Goal: Book appointment/travel/reservation

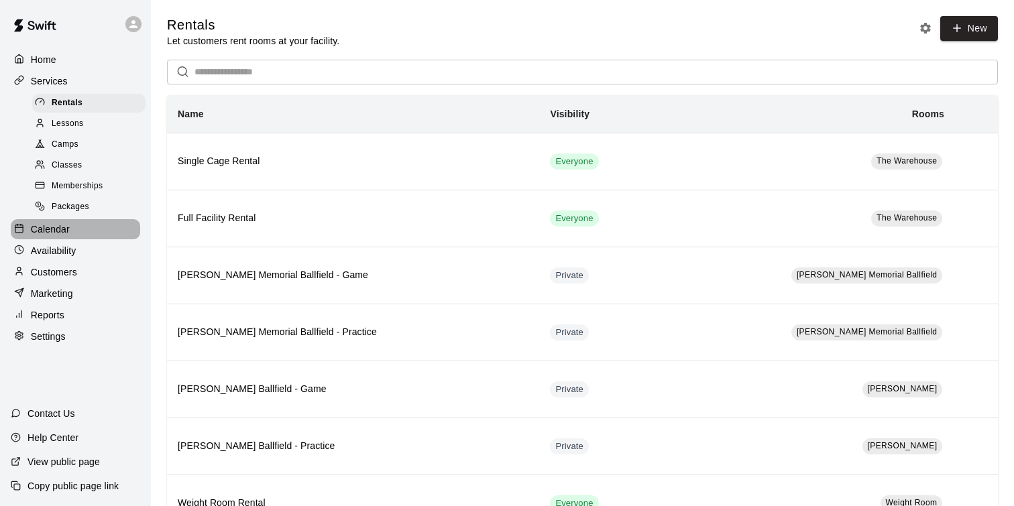
click at [58, 237] on div "Calendar" at bounding box center [75, 229] width 129 height 20
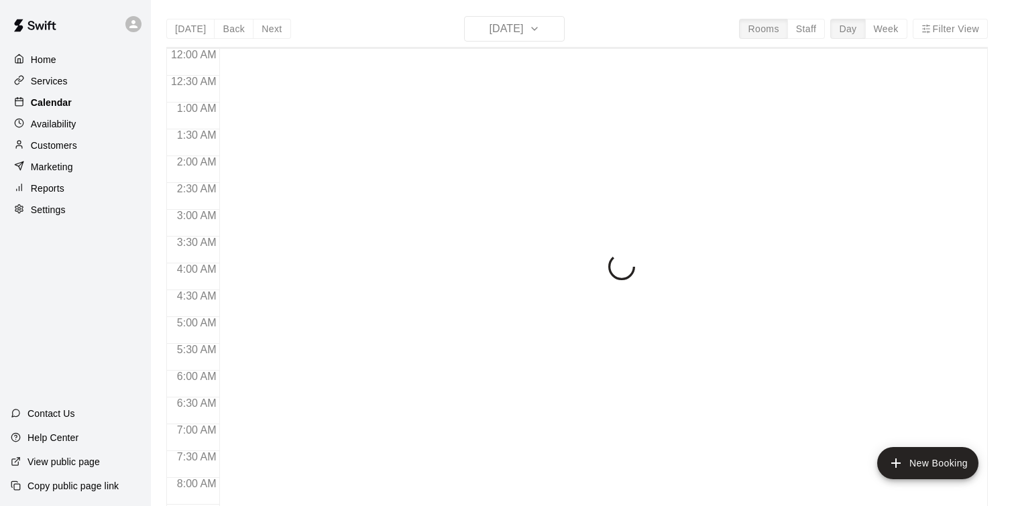
scroll to position [468, 0]
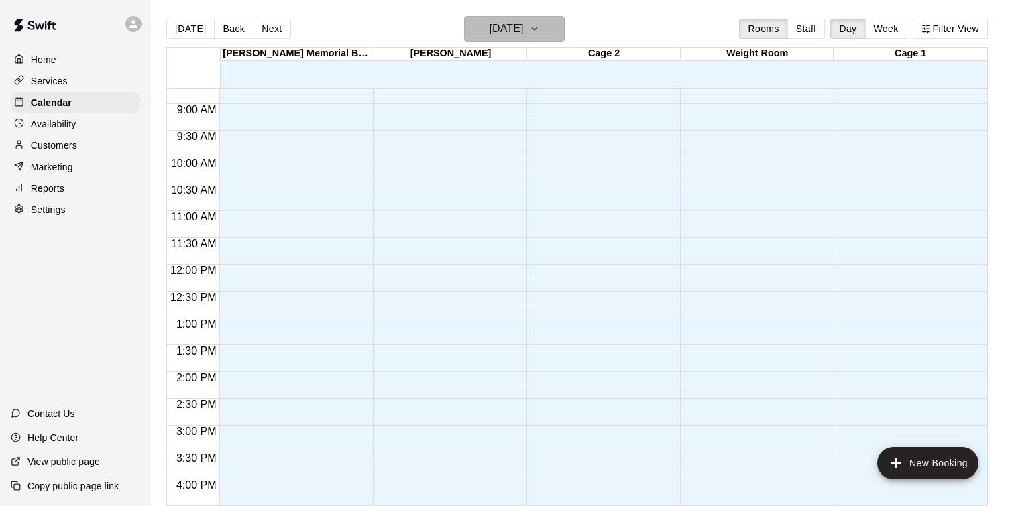
click at [540, 28] on icon "button" at bounding box center [534, 29] width 11 height 16
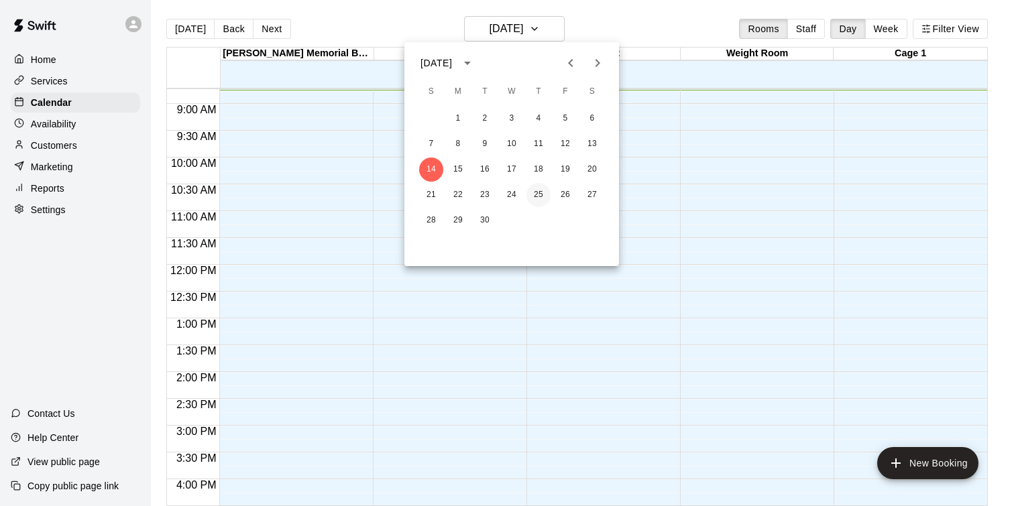
click at [537, 199] on button "25" at bounding box center [539, 195] width 24 height 24
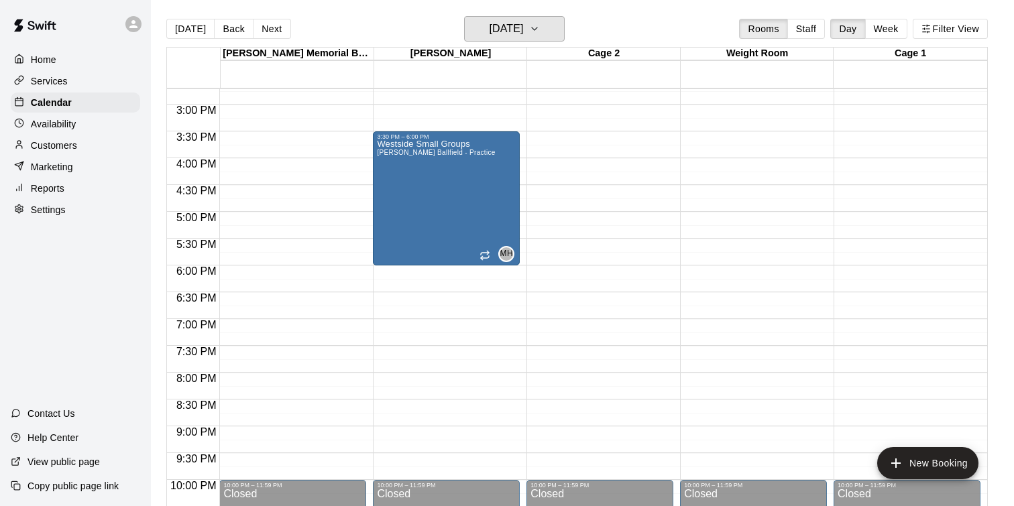
scroll to position [795, 0]
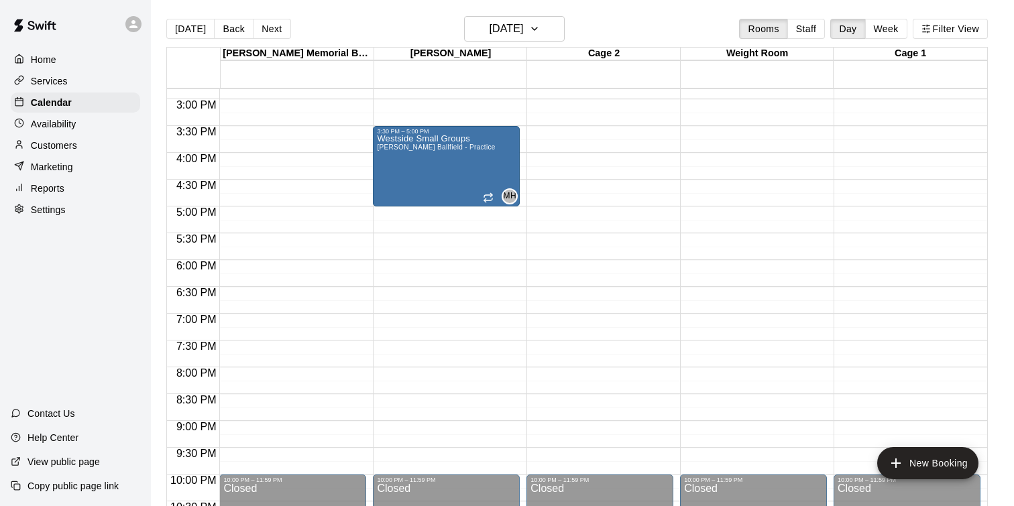
drag, startPoint x: 466, startPoint y: 258, endPoint x: 472, endPoint y: 220, distance: 38.0
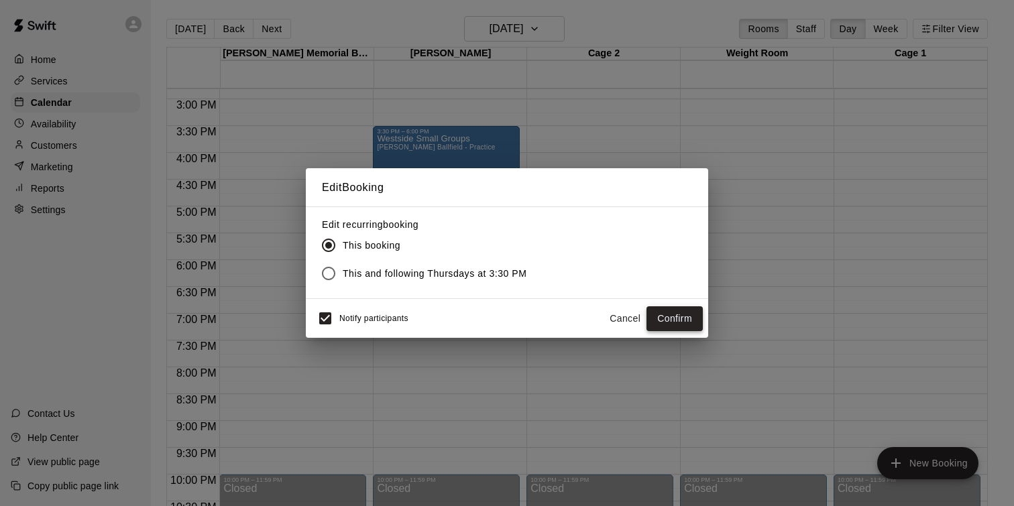
click at [688, 325] on button "Confirm" at bounding box center [675, 319] width 56 height 25
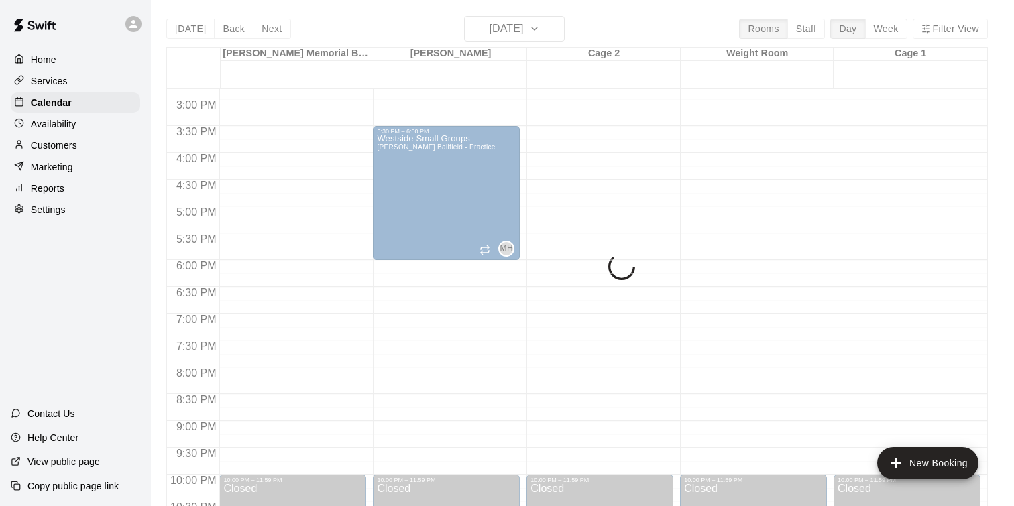
click at [488, 280] on span "This and following Thursdays at 3:30 PM" at bounding box center [435, 274] width 184 height 14
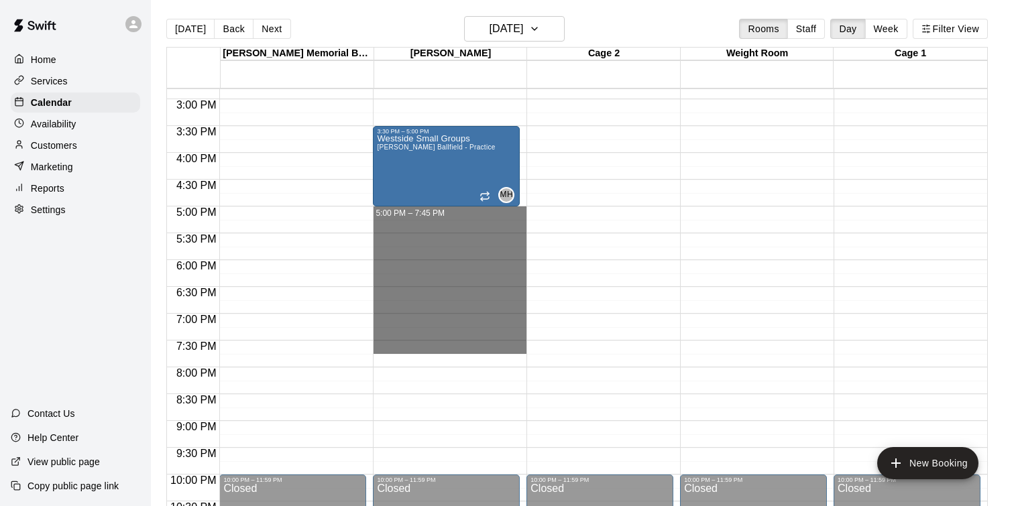
drag, startPoint x: 454, startPoint y: 219, endPoint x: 464, endPoint y: 354, distance: 135.2
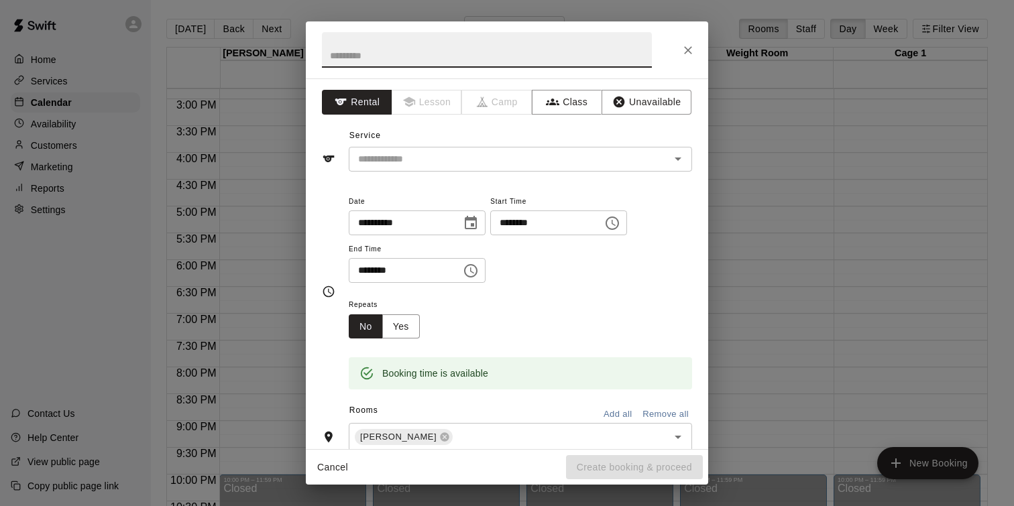
click at [435, 48] on input "text" at bounding box center [487, 50] width 330 height 36
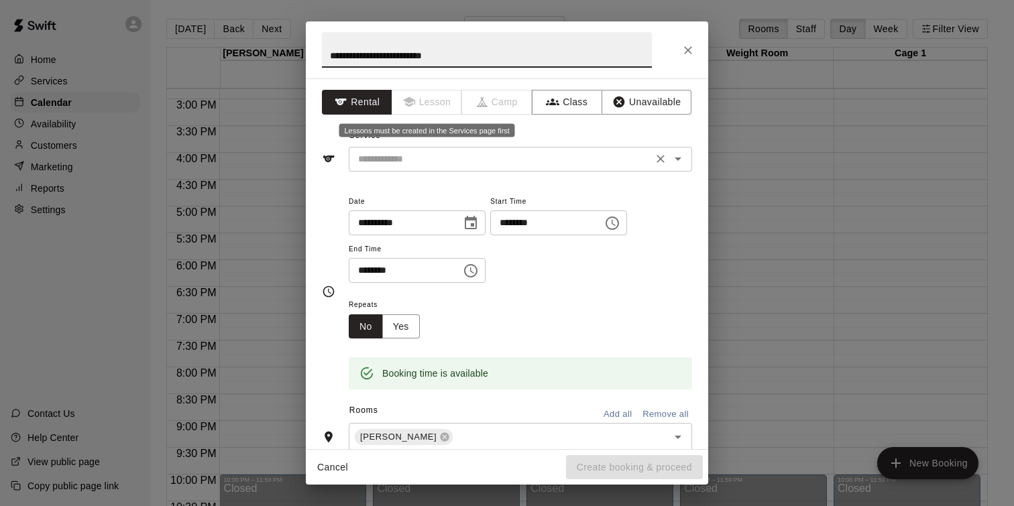
type input "**********"
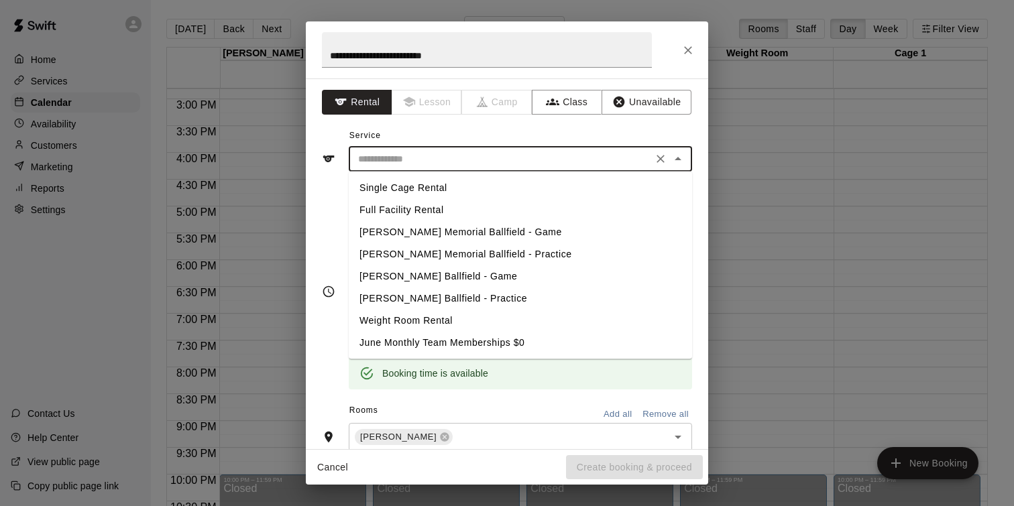
click at [380, 151] on input "text" at bounding box center [501, 159] width 296 height 17
click at [401, 272] on li "[PERSON_NAME] Ballfield - Game" at bounding box center [520, 277] width 343 height 22
type input "**********"
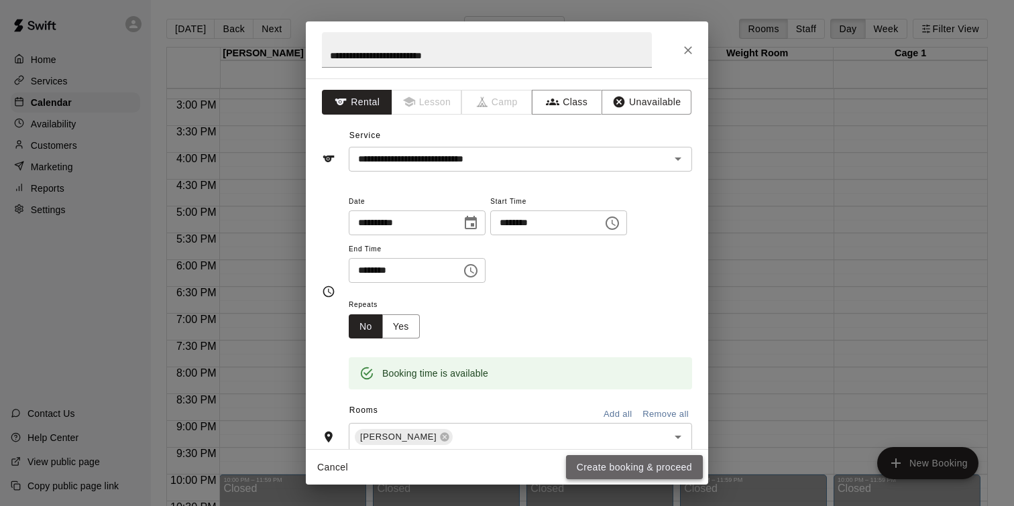
click at [667, 463] on button "Create booking & proceed" at bounding box center [634, 468] width 137 height 25
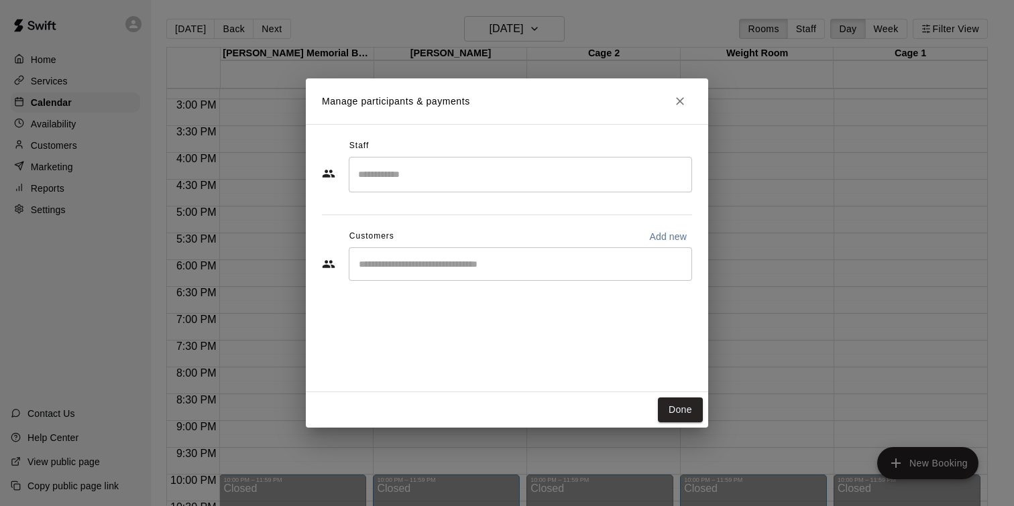
click at [685, 107] on icon "Close" at bounding box center [680, 101] width 13 height 13
